Goal: Check status: Check status

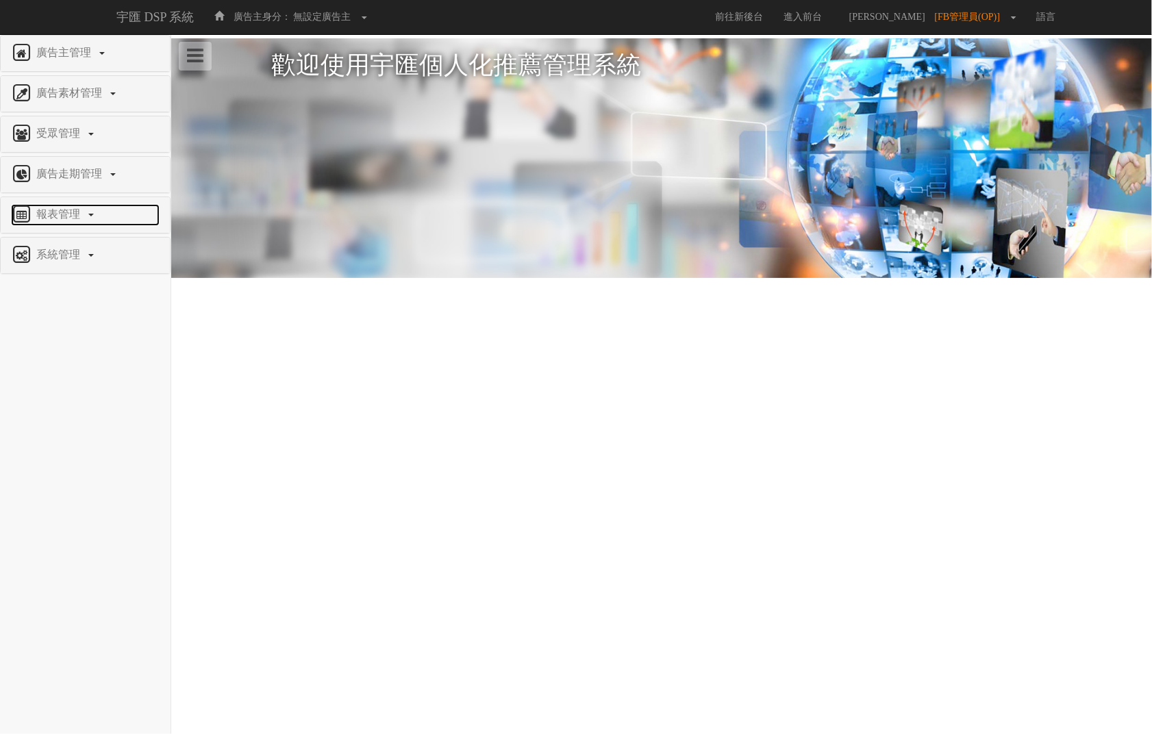
click at [55, 209] on span "報表管理" at bounding box center [60, 214] width 54 height 12
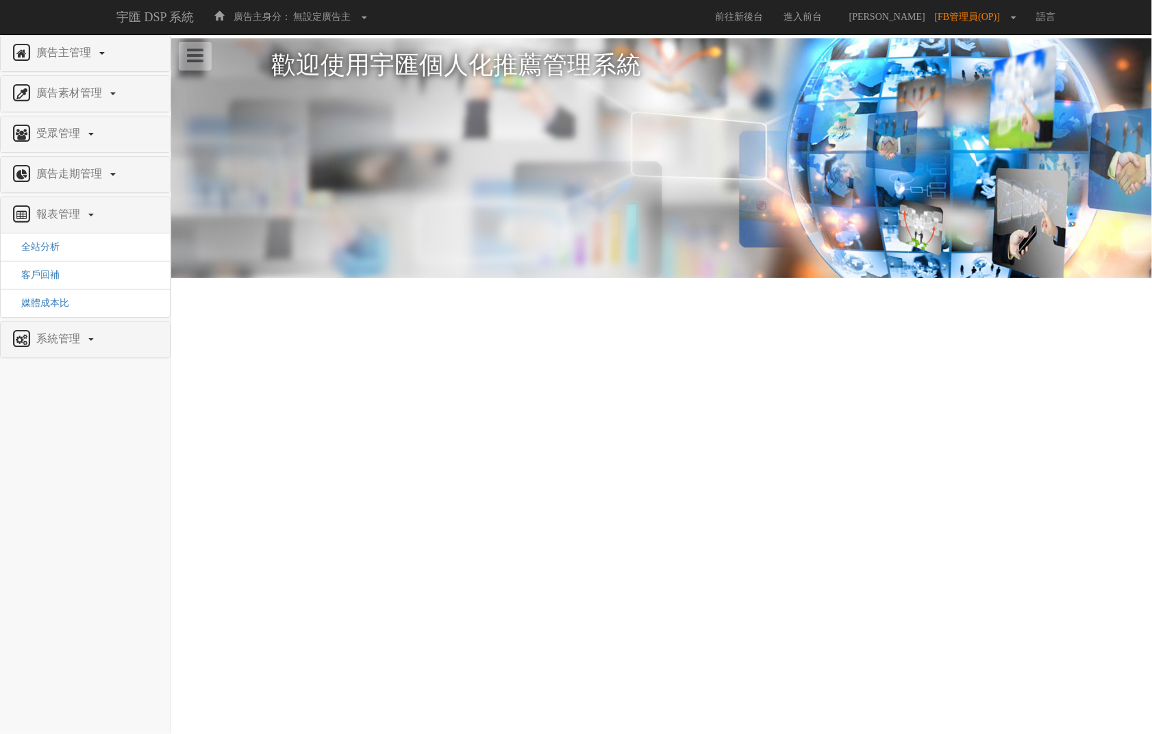
click at [43, 266] on li "客戶回補" at bounding box center [85, 275] width 169 height 29
click at [48, 242] on span "全站分析" at bounding box center [35, 247] width 49 height 10
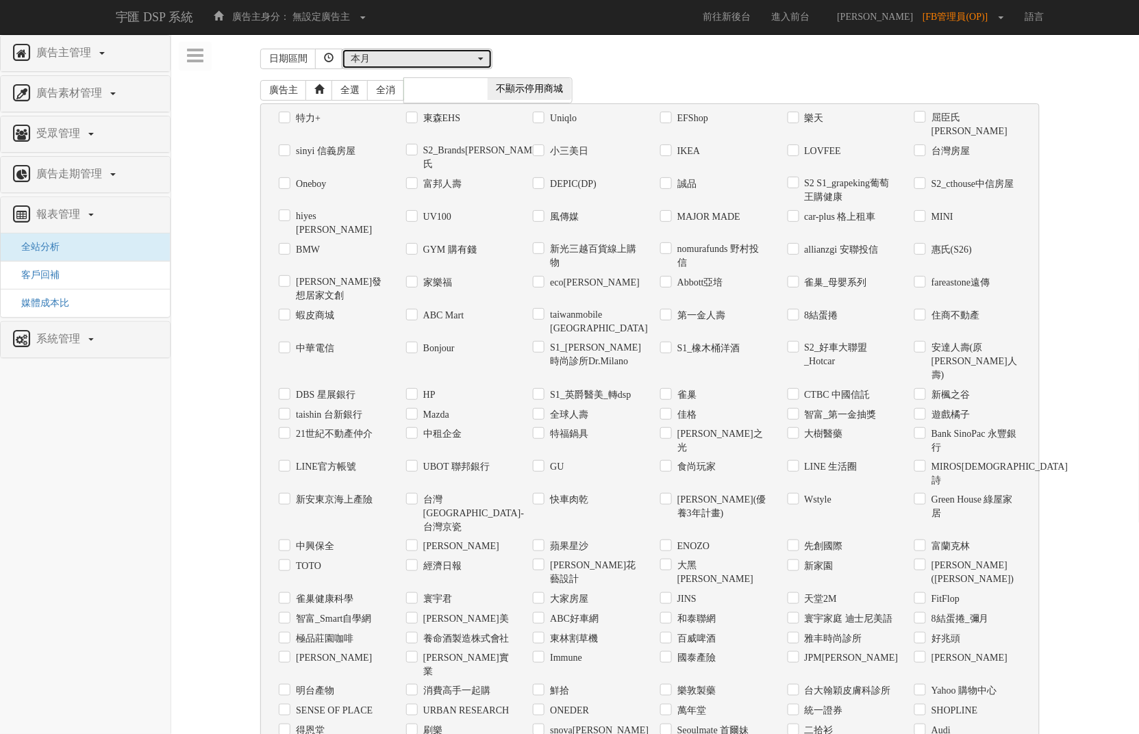
click at [474, 52] on div "本月" at bounding box center [413, 59] width 125 height 14
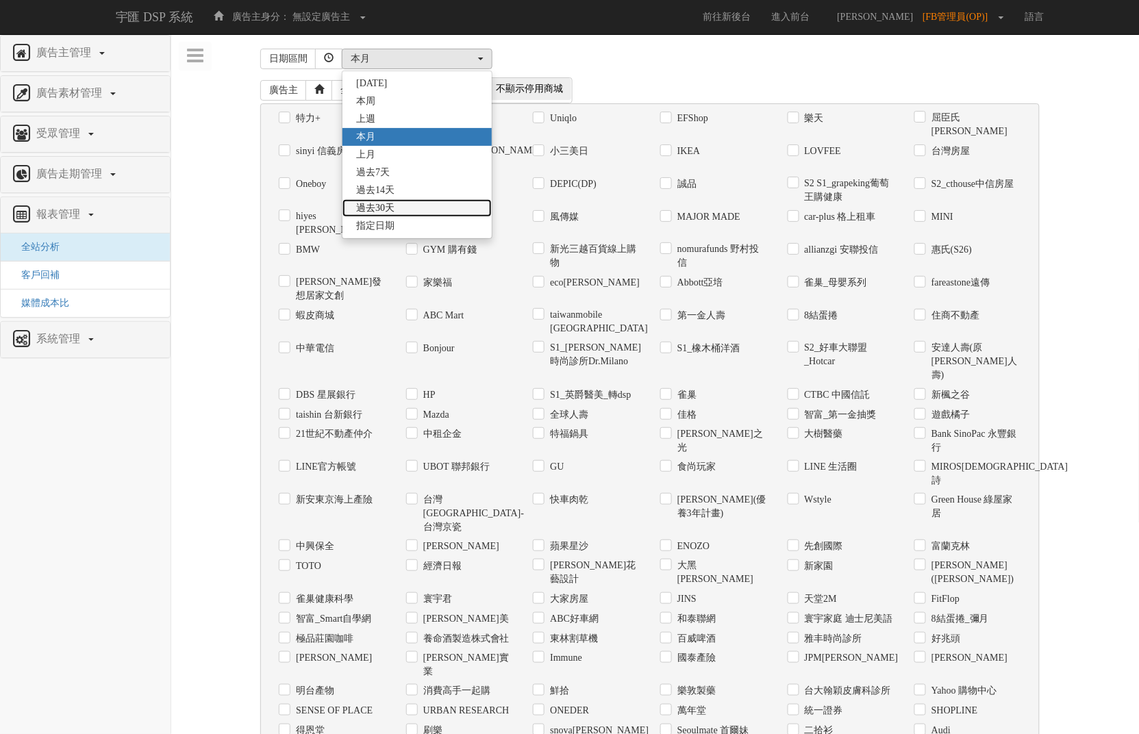
click at [378, 209] on span "過去30天" at bounding box center [375, 208] width 38 height 14
select select "Past30"
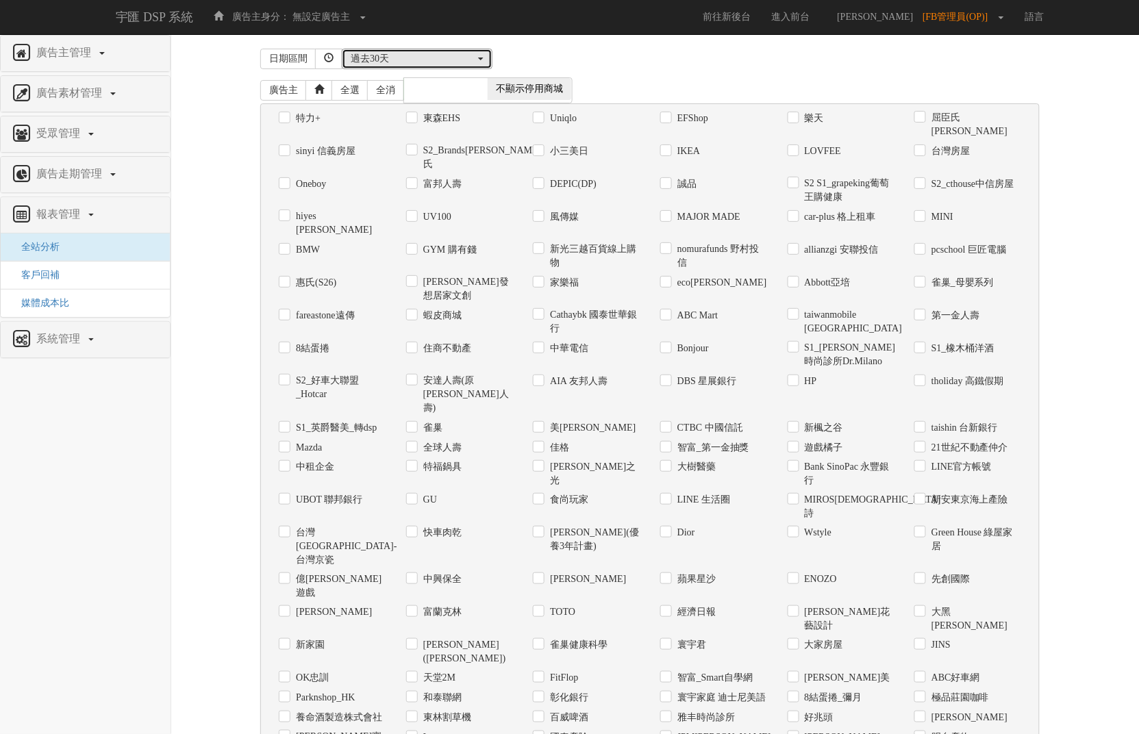
scroll to position [526, 0]
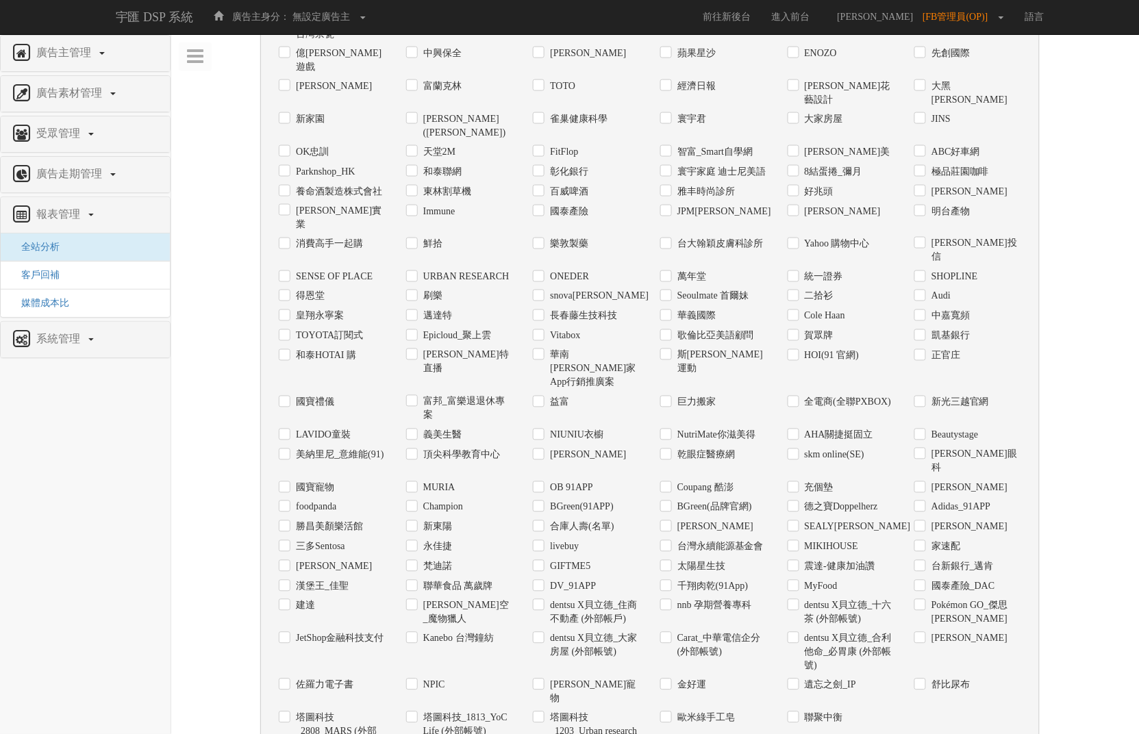
checkbox input "true"
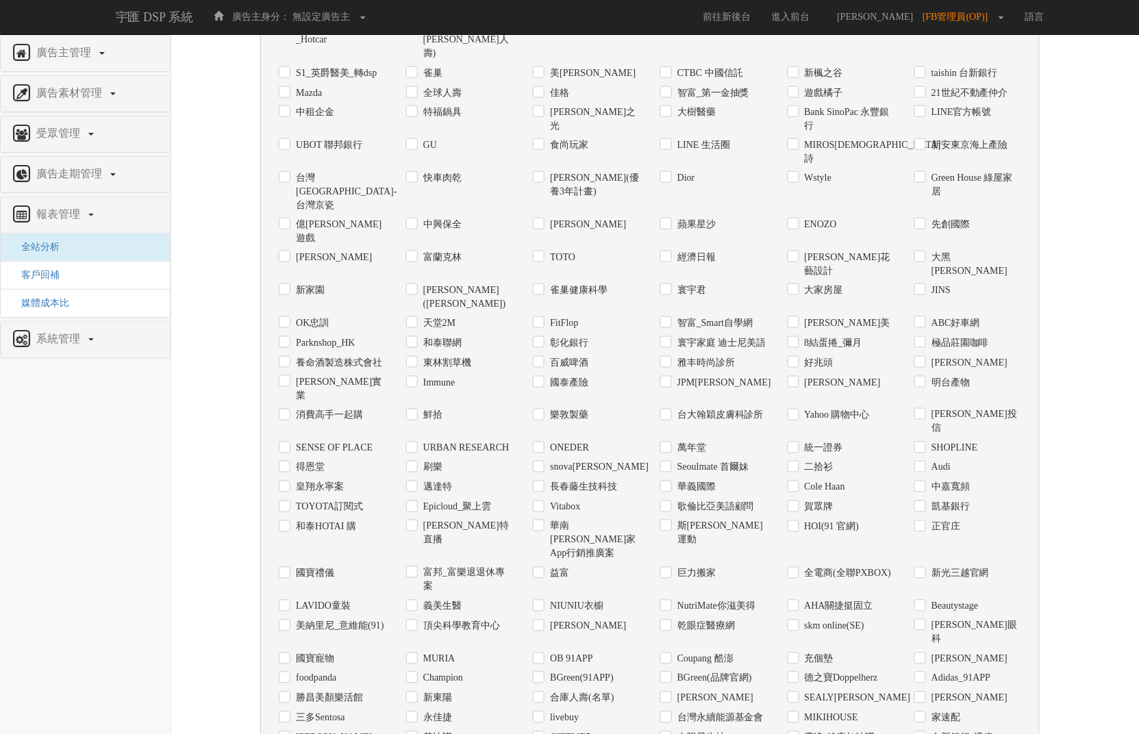
scroll to position [269, 0]
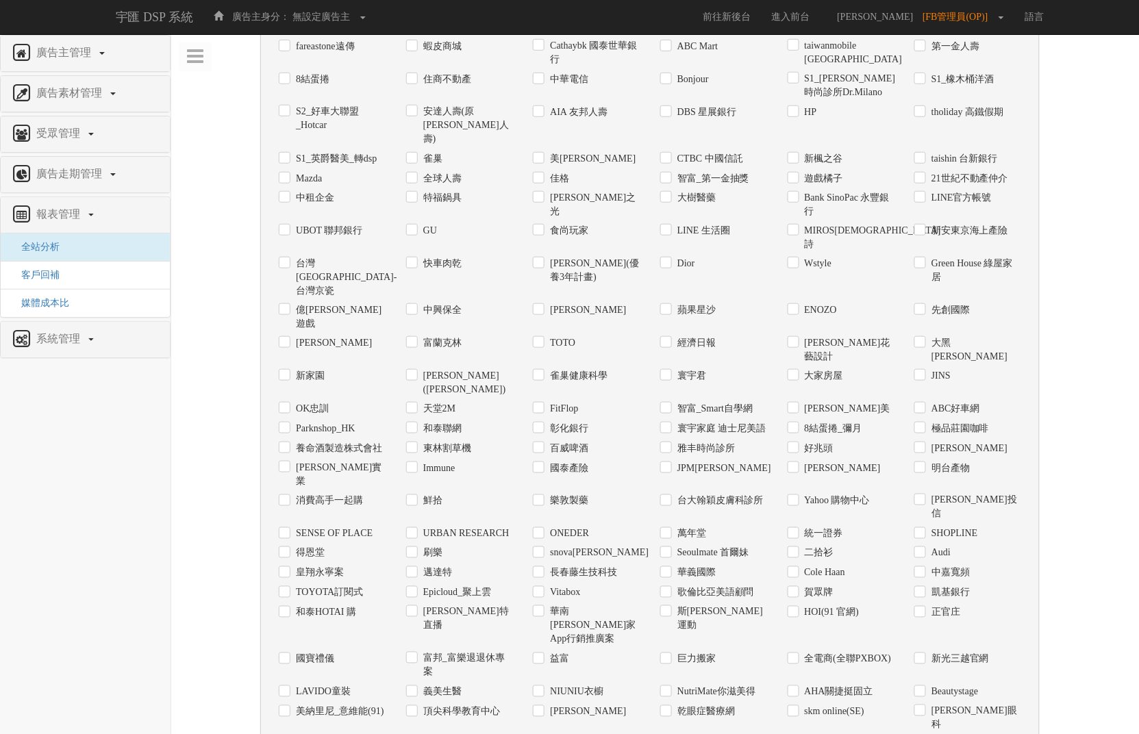
click at [349, 527] on label "SENSE ОF PLACE" at bounding box center [332, 534] width 80 height 14
click at [288, 529] on input "SENSE ОF PLACE" at bounding box center [283, 533] width 9 height 9
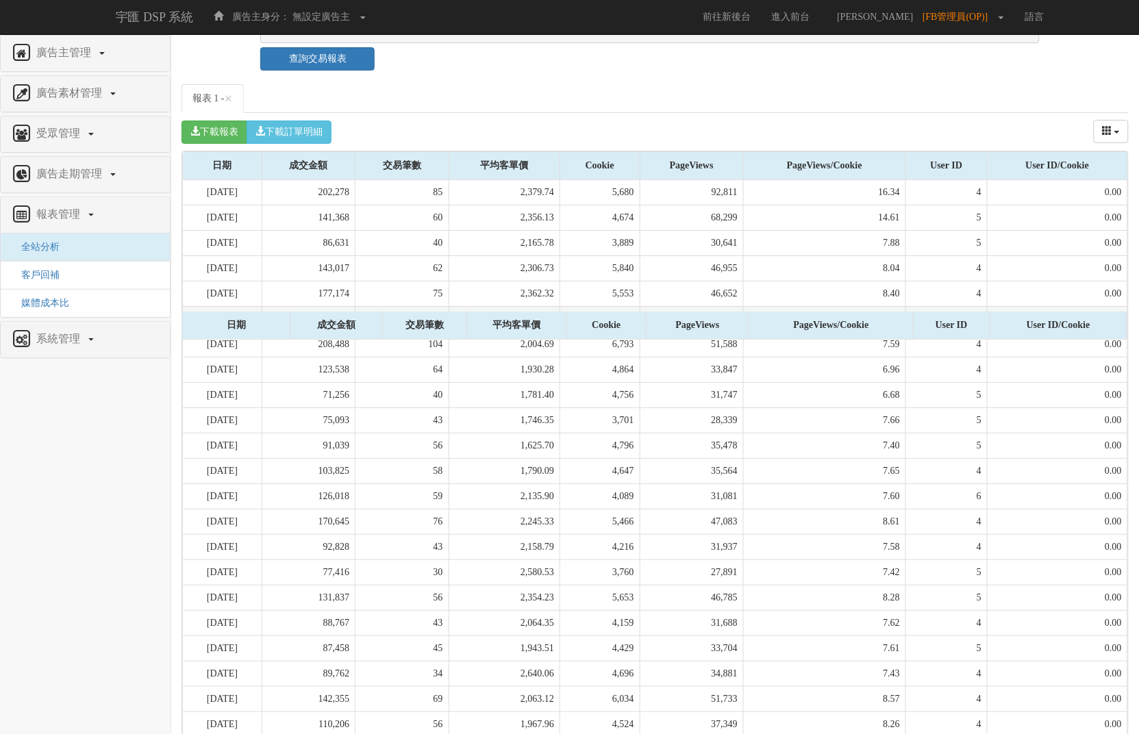
scroll to position [1490, 0]
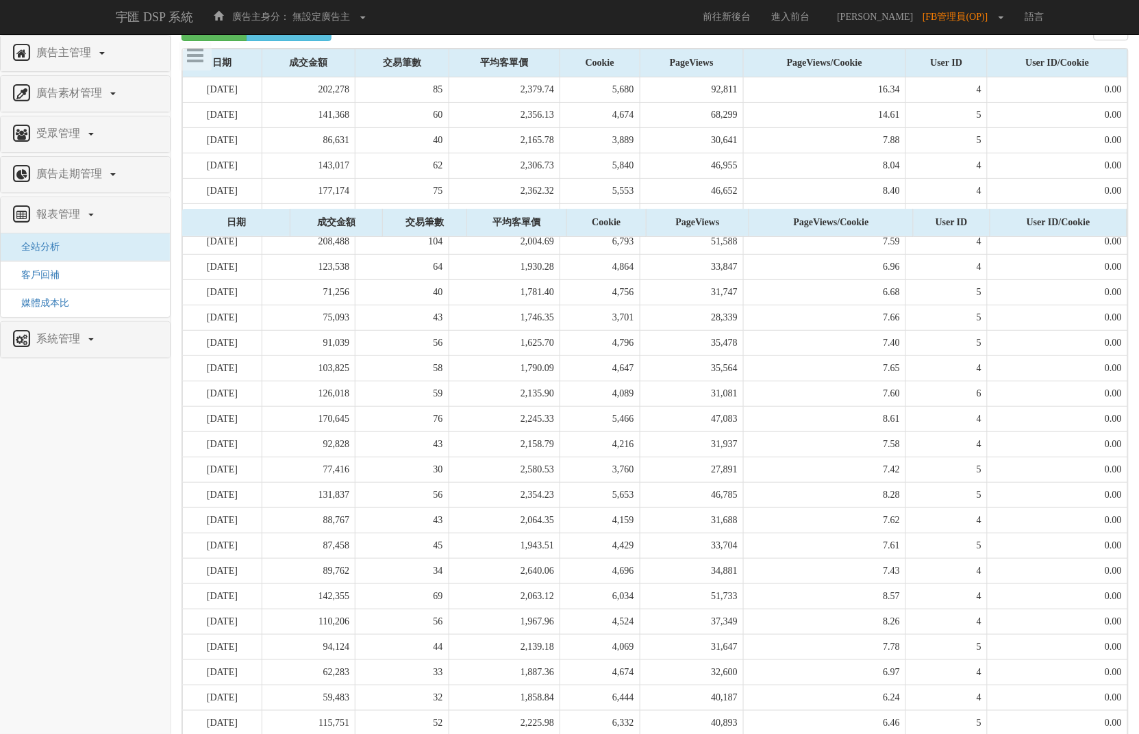
drag, startPoint x: 197, startPoint y: 590, endPoint x: 276, endPoint y: 597, distance: 79.0
click at [276, 597] on tbody "[DATE] 202,278 85 2,379.74 5,680 92,811 16.34 4 0.00 [DATE] 141,368 60 2,356.13…" at bounding box center [655, 482] width 945 height 811
drag, startPoint x: 224, startPoint y: 608, endPoint x: 1128, endPoint y: 660, distance: 905.6
click at [1128, 660] on div "Loading, please wait... 日期 成交金額 交易筆數 平均客單價 Cookie PageViews PageViews/Cookie Us…" at bounding box center [655, 468] width 947 height 841
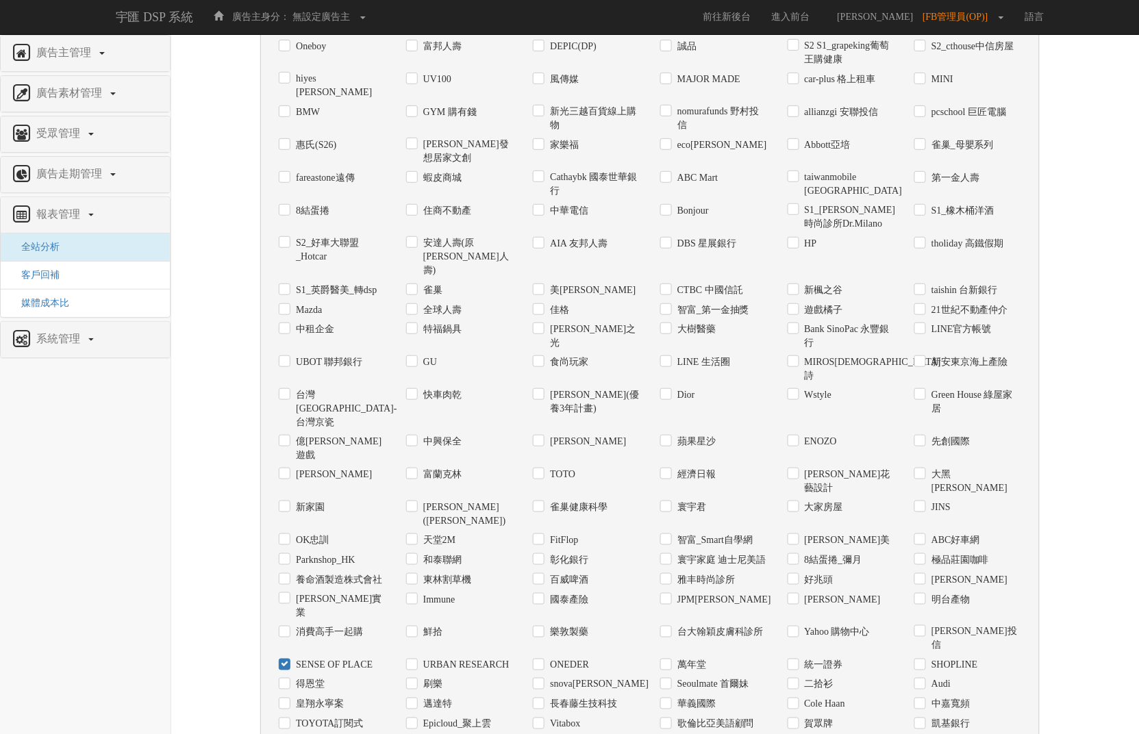
scroll to position [121, 0]
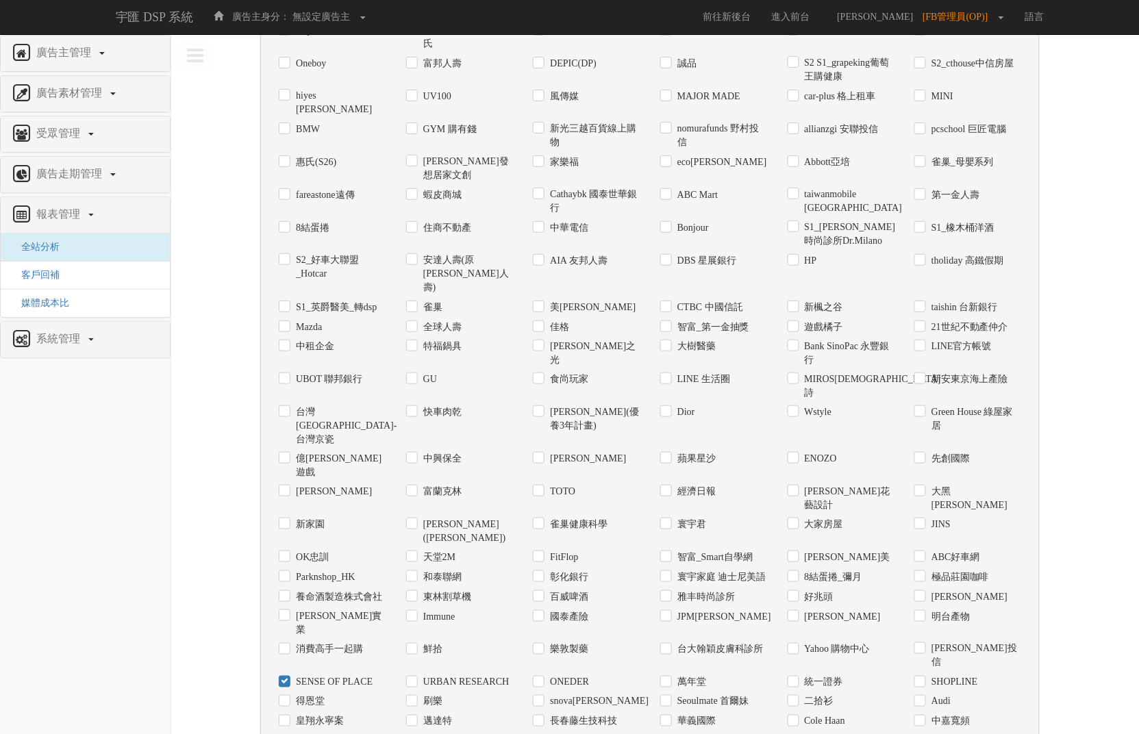
drag, startPoint x: 347, startPoint y: 546, endPoint x: 384, endPoint y: 538, distance: 37.9
click at [347, 676] on label "SENSE ОF PLACE" at bounding box center [332, 683] width 80 height 14
click at [288, 678] on input "SENSE ОF PLACE" at bounding box center [283, 682] width 9 height 9
checkbox input "false"
drag, startPoint x: 423, startPoint y: 538, endPoint x: 418, endPoint y: 533, distance: 7.3
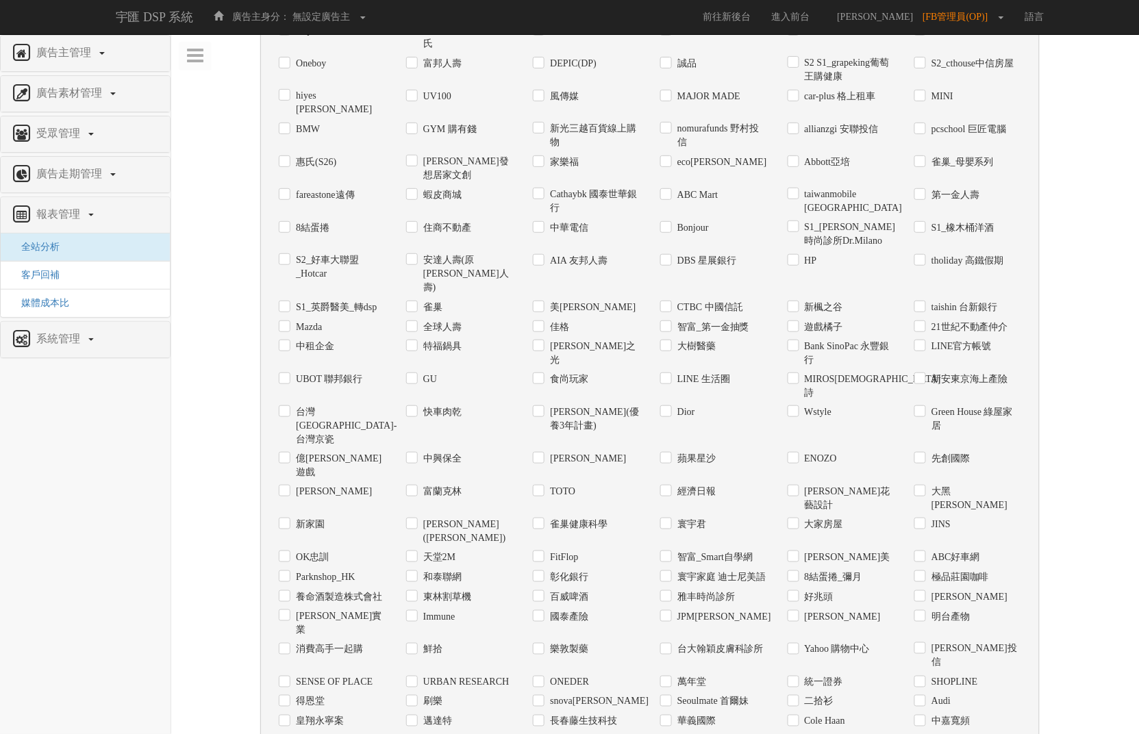
click at [423, 676] on label "URBAN RESEARCH" at bounding box center [465, 683] width 90 height 14
click at [415, 678] on input "URBAN RESEARCH" at bounding box center [410, 682] width 9 height 9
checkbox input "true"
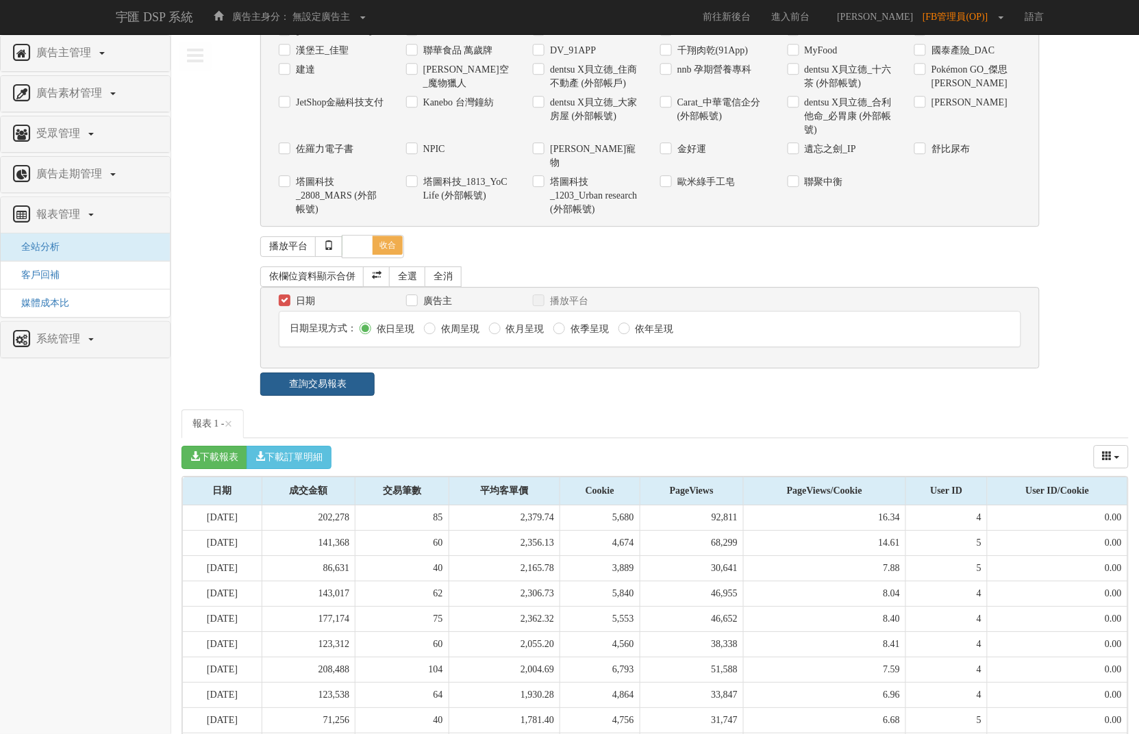
click at [329, 373] on link "查詢交易報表" at bounding box center [317, 384] width 114 height 23
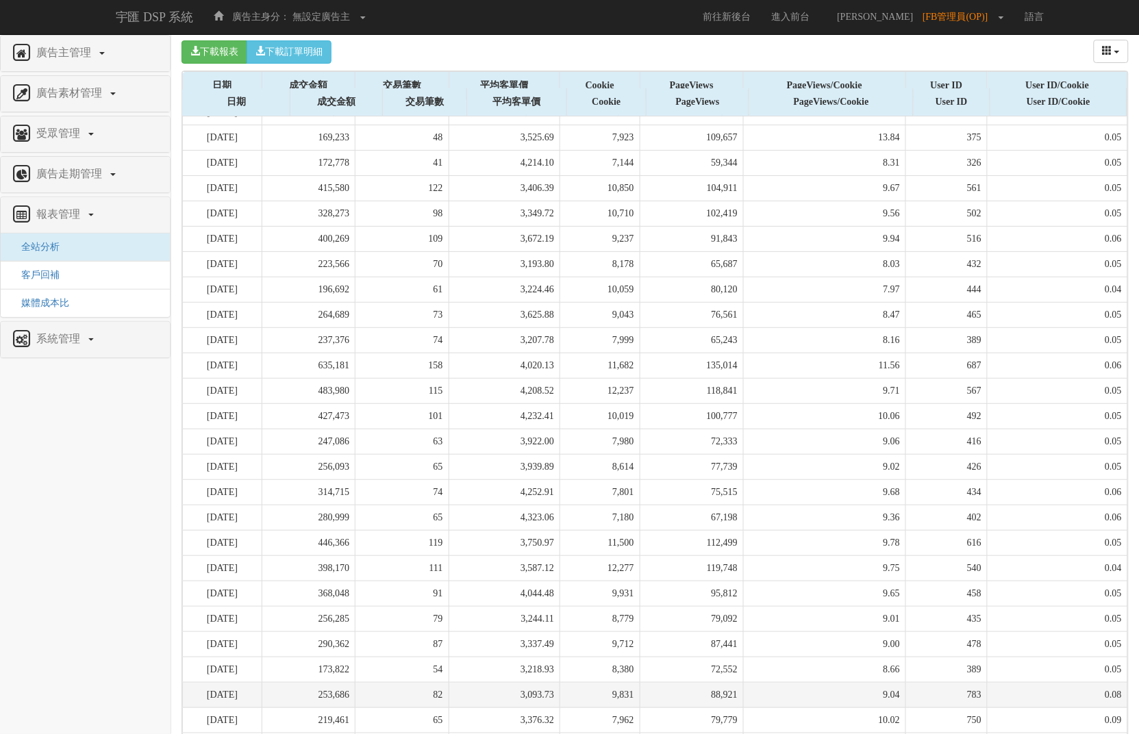
scroll to position [1490, 0]
